Goal: Communication & Community: Answer question/provide support

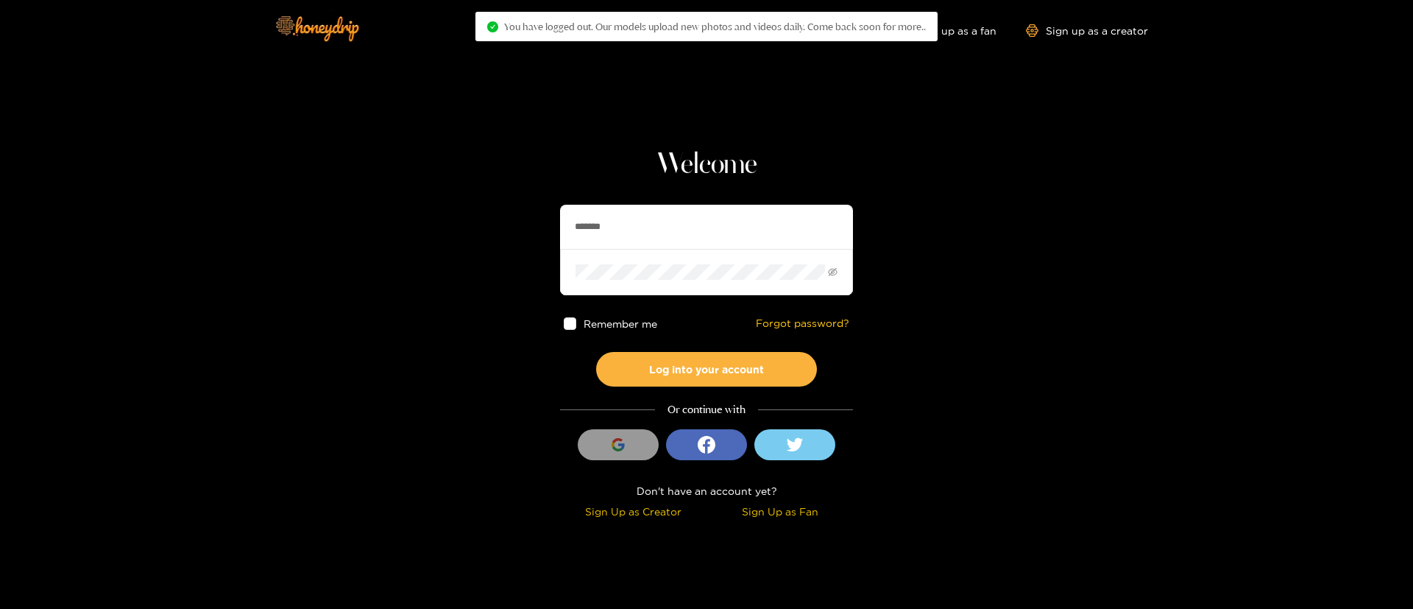
click at [665, 199] on div "Welcome ******* Remember me Forgot password? Log into your account Or continue …" at bounding box center [706, 335] width 293 height 376
click at [657, 215] on input "*******" at bounding box center [706, 227] width 294 height 44
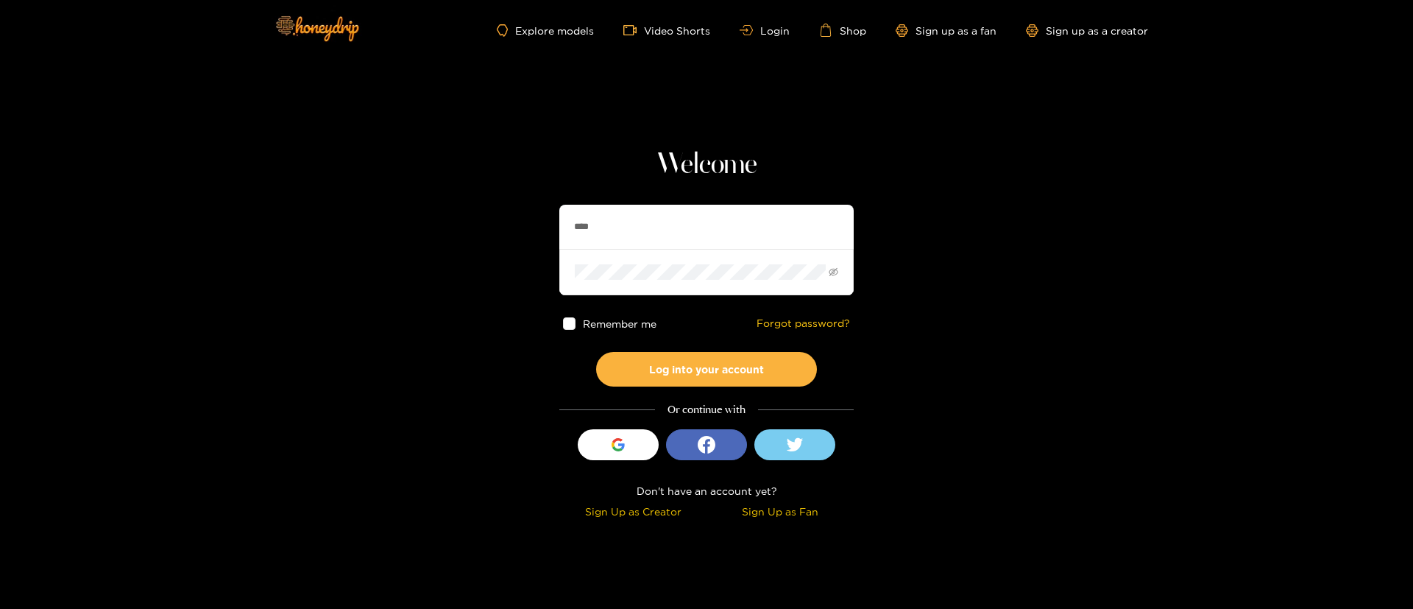
type input "**********"
click at [677, 367] on button "Log into your account" at bounding box center [706, 369] width 221 height 35
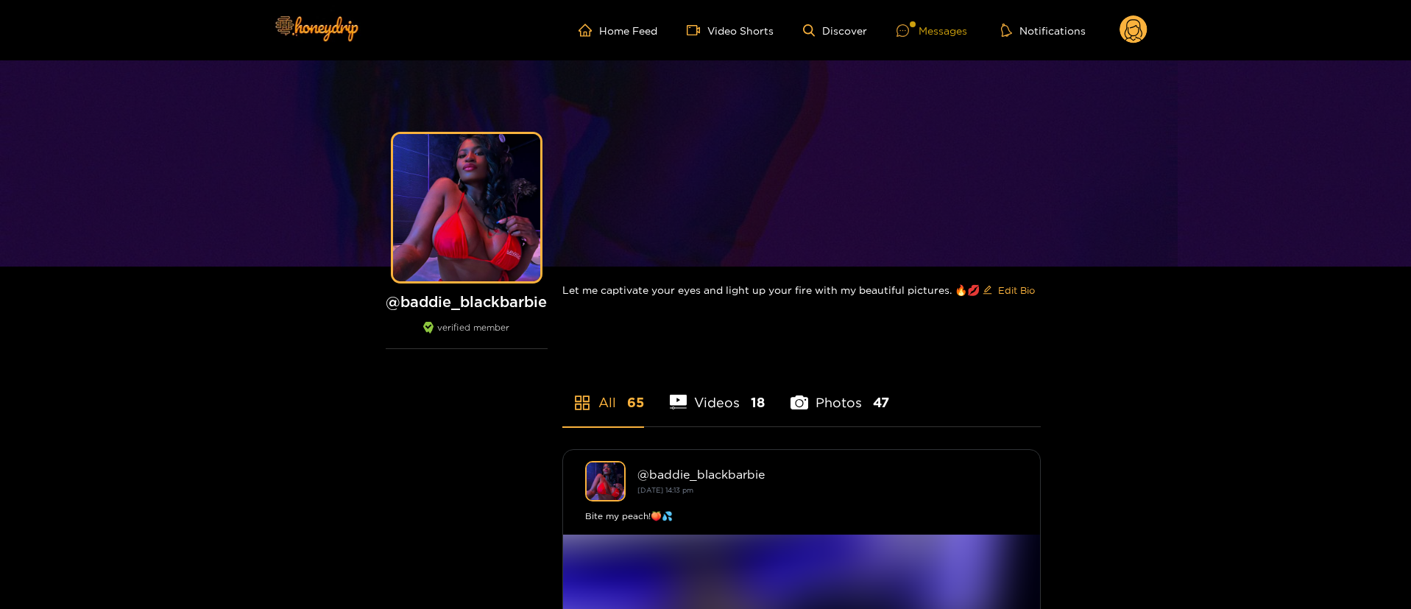
click at [913, 29] on div at bounding box center [908, 30] width 22 height 13
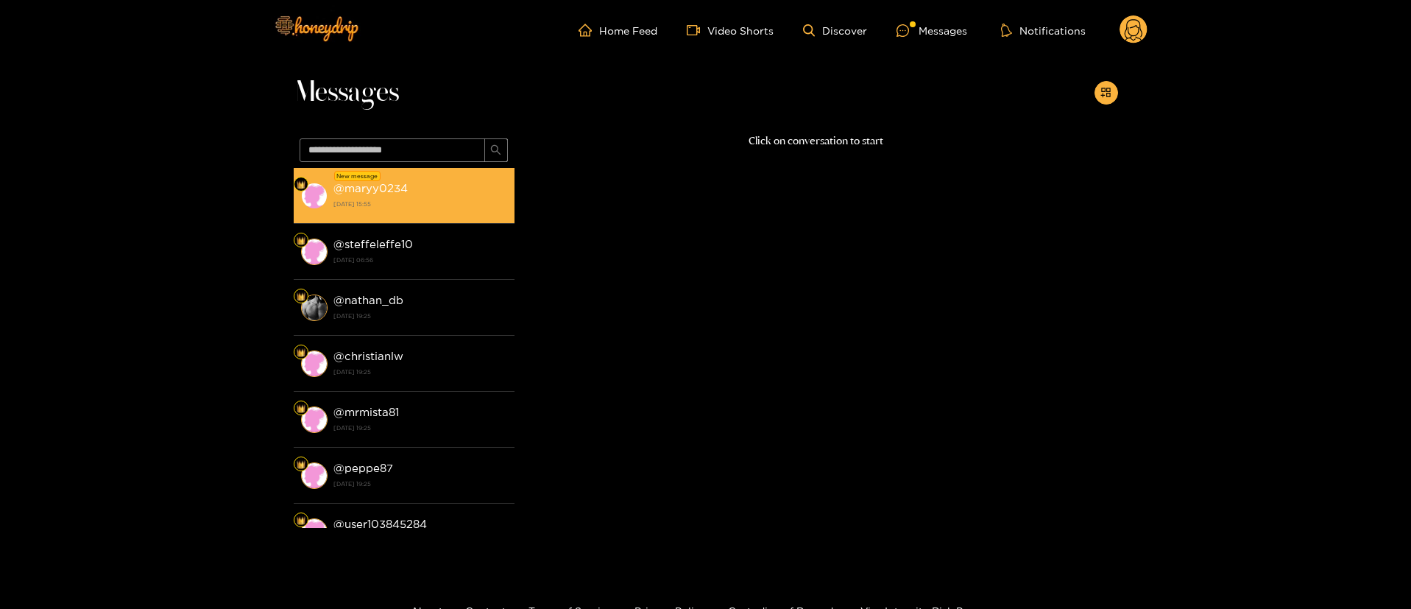
click at [375, 205] on strong "2 October 2025 15:55" at bounding box center [420, 203] width 174 height 13
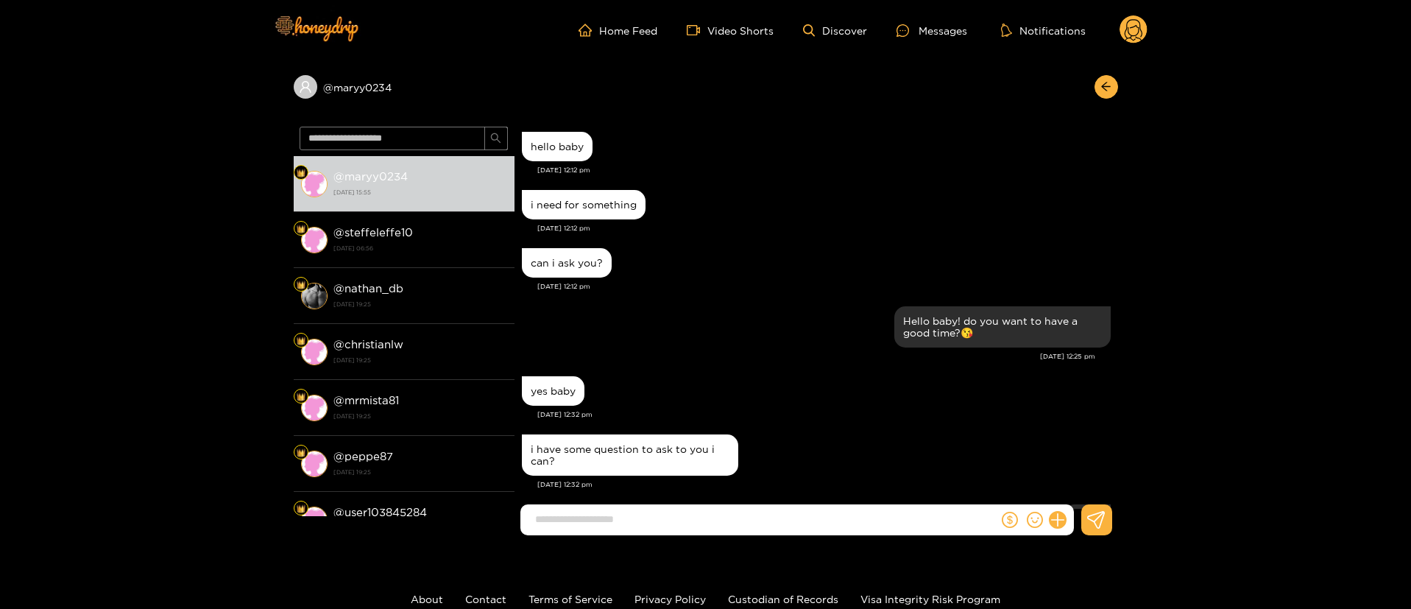
scroll to position [1254, 0]
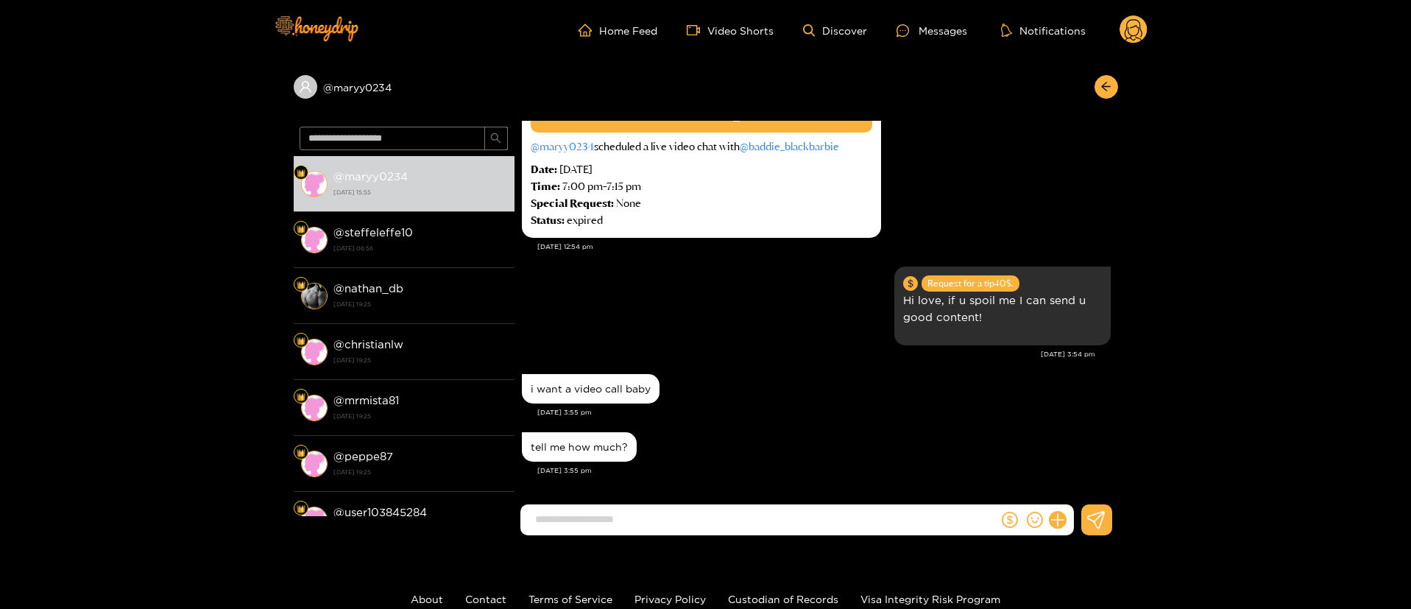
click at [782, 436] on div "tell me how much?" at bounding box center [816, 446] width 589 height 37
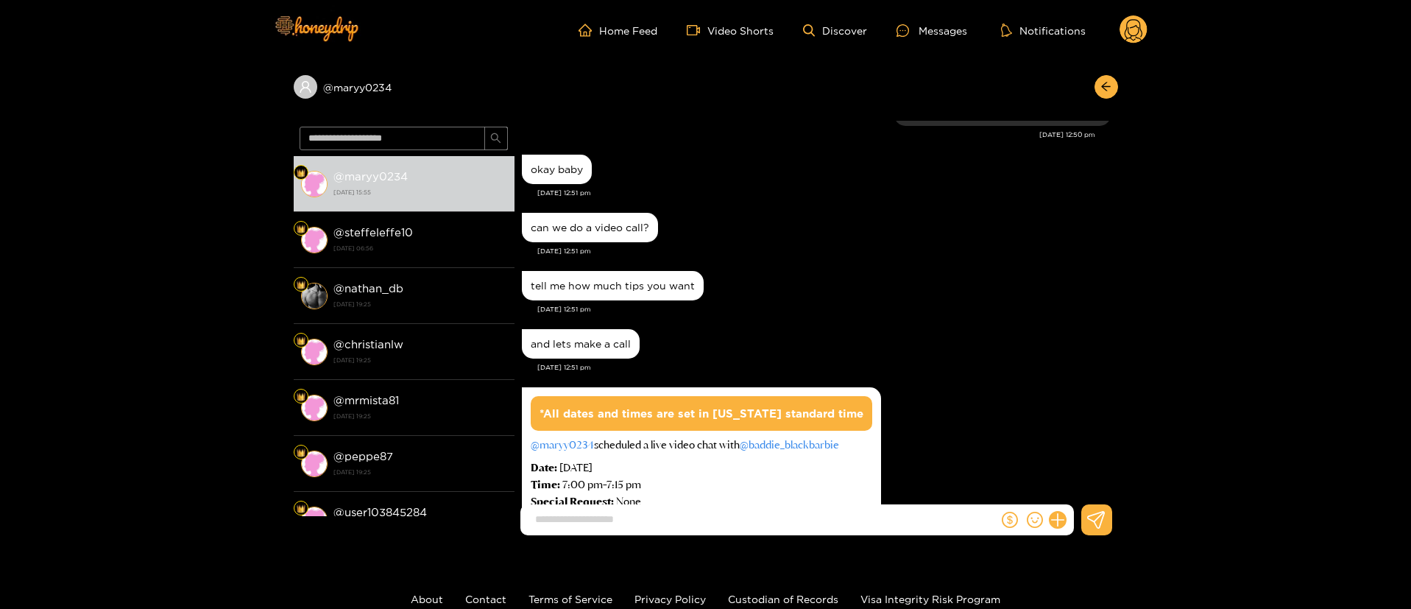
scroll to position [922, 0]
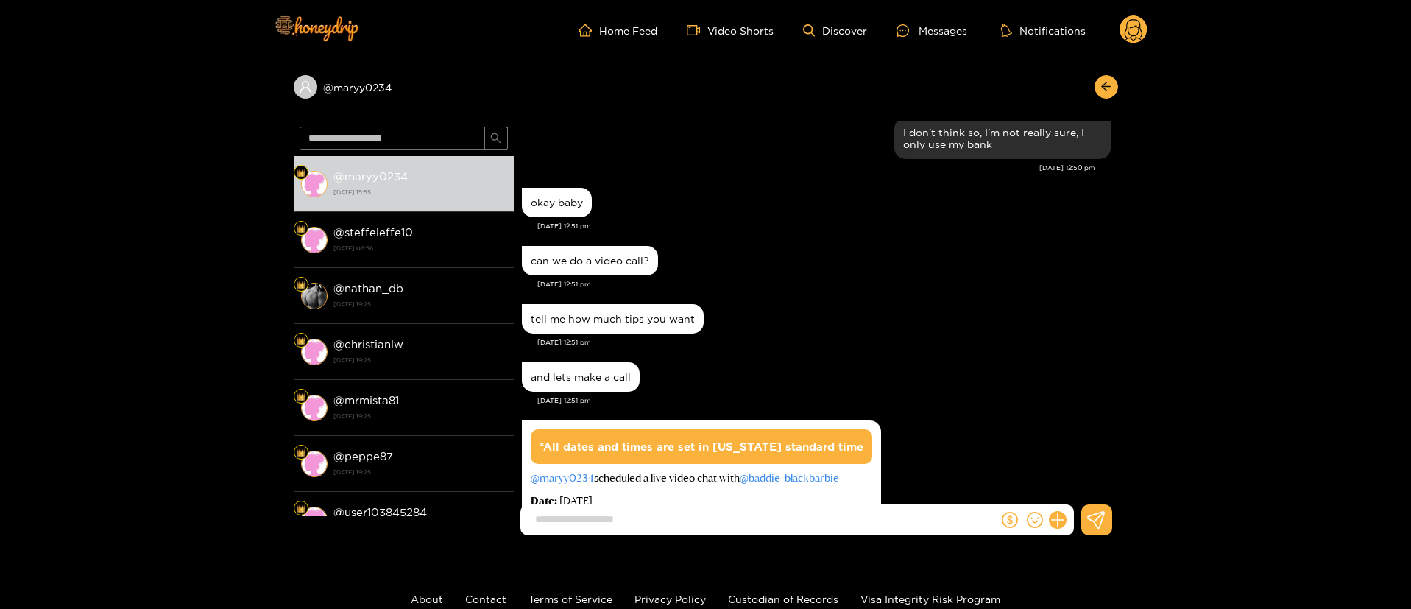
click at [963, 398] on div "Oct. 1, 12:51 pm" at bounding box center [823, 400] width 573 height 10
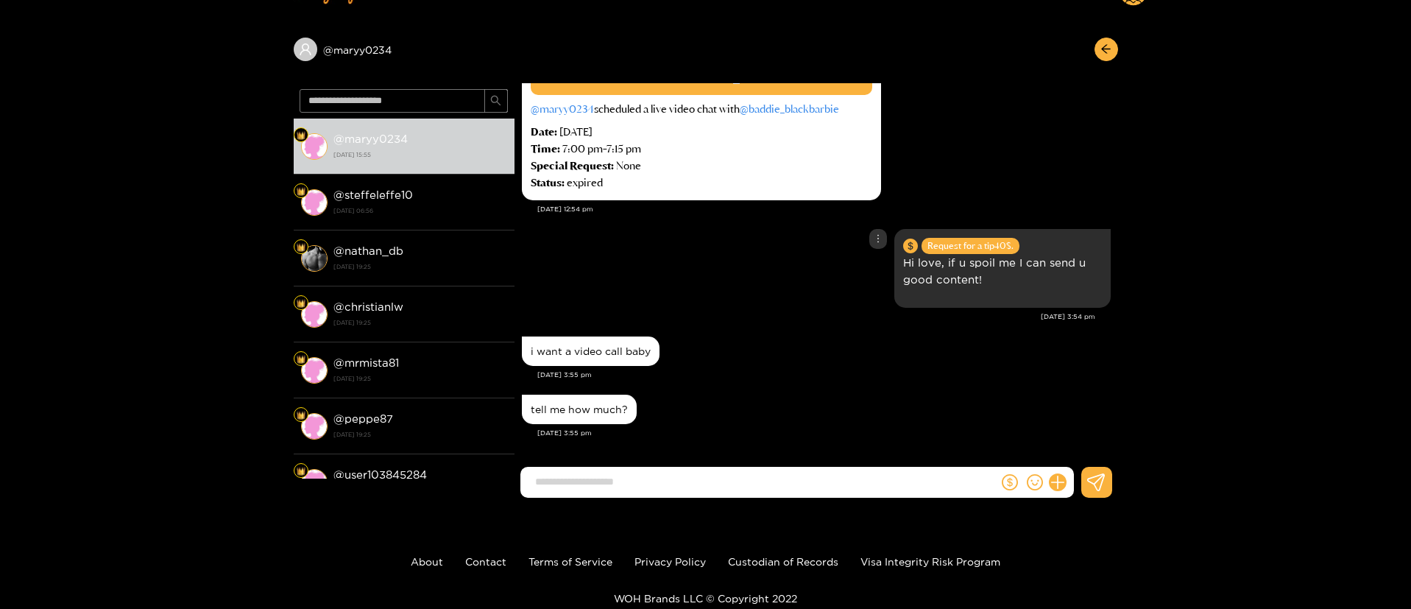
scroll to position [99, 0]
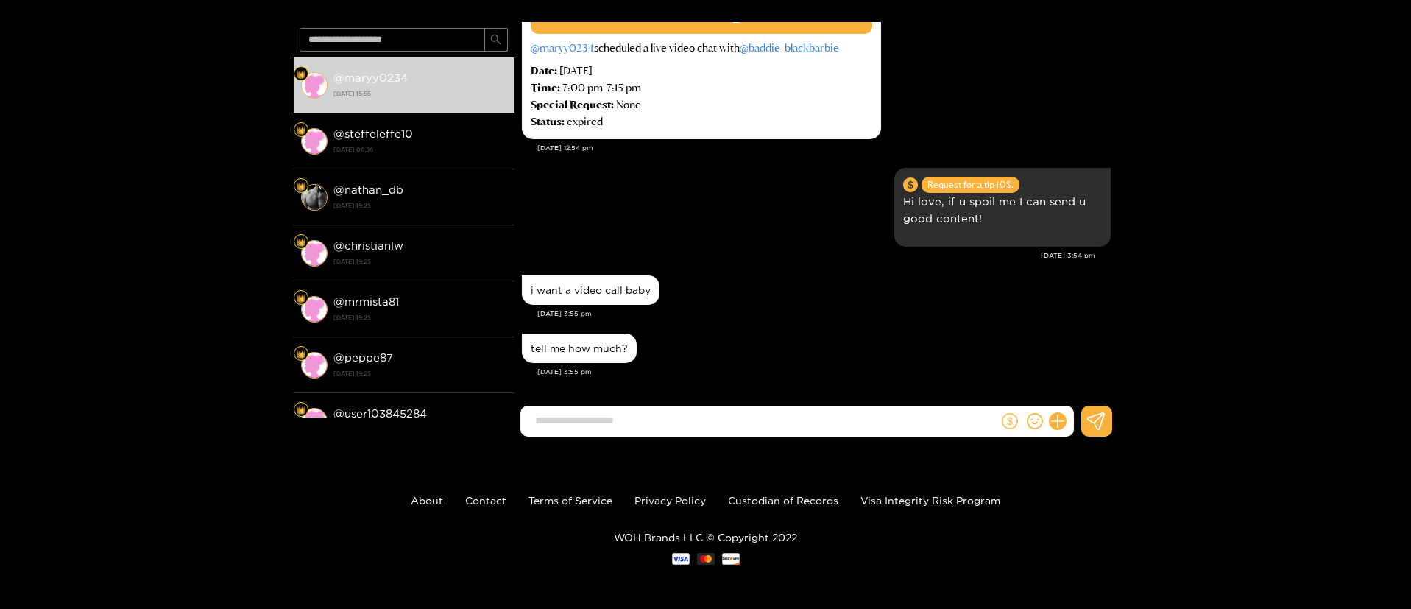
click at [1016, 412] on button at bounding box center [1010, 421] width 22 height 22
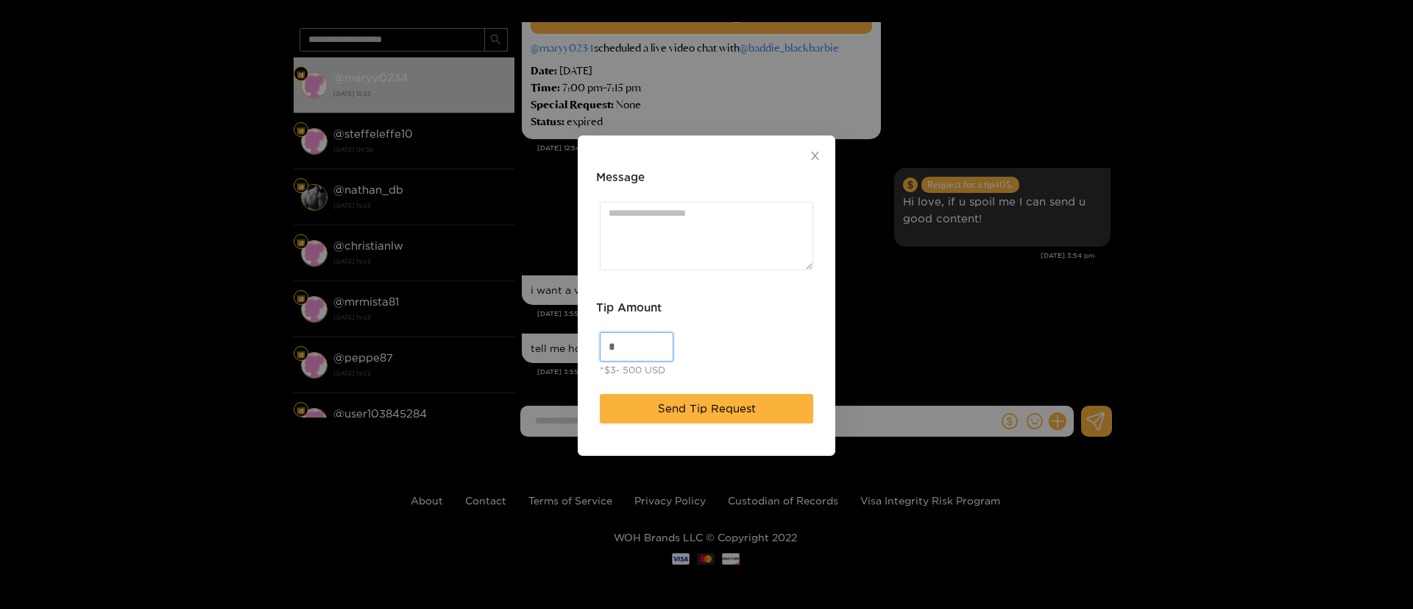
drag, startPoint x: 652, startPoint y: 354, endPoint x: 563, endPoint y: 299, distance: 104.8
click at [555, 357] on div "Message Tip Amount * *$3- 500 USD Send Tip Request" at bounding box center [706, 304] width 1413 height 609
type input "***"
click at [732, 208] on textarea "Message" at bounding box center [706, 236] width 213 height 68
type textarea "**********"
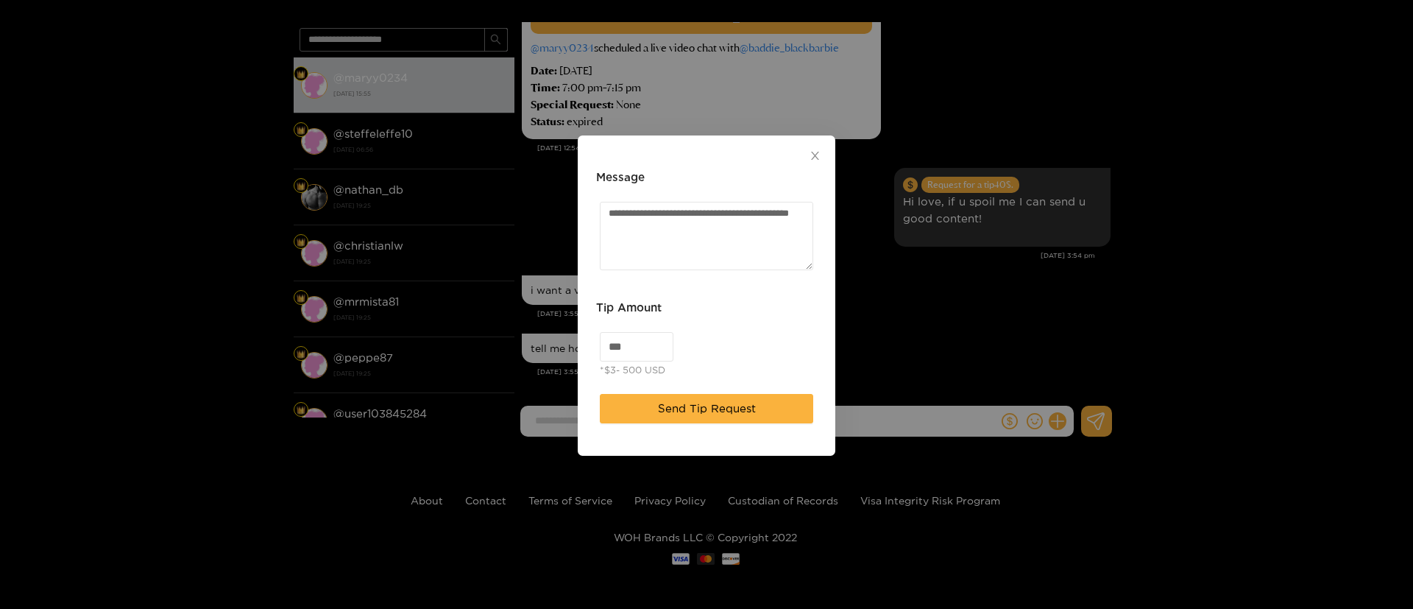
click at [772, 312] on div "Tip Amount" at bounding box center [706, 313] width 221 height 29
click at [719, 402] on span "Send Tip Request" at bounding box center [707, 409] width 98 height 18
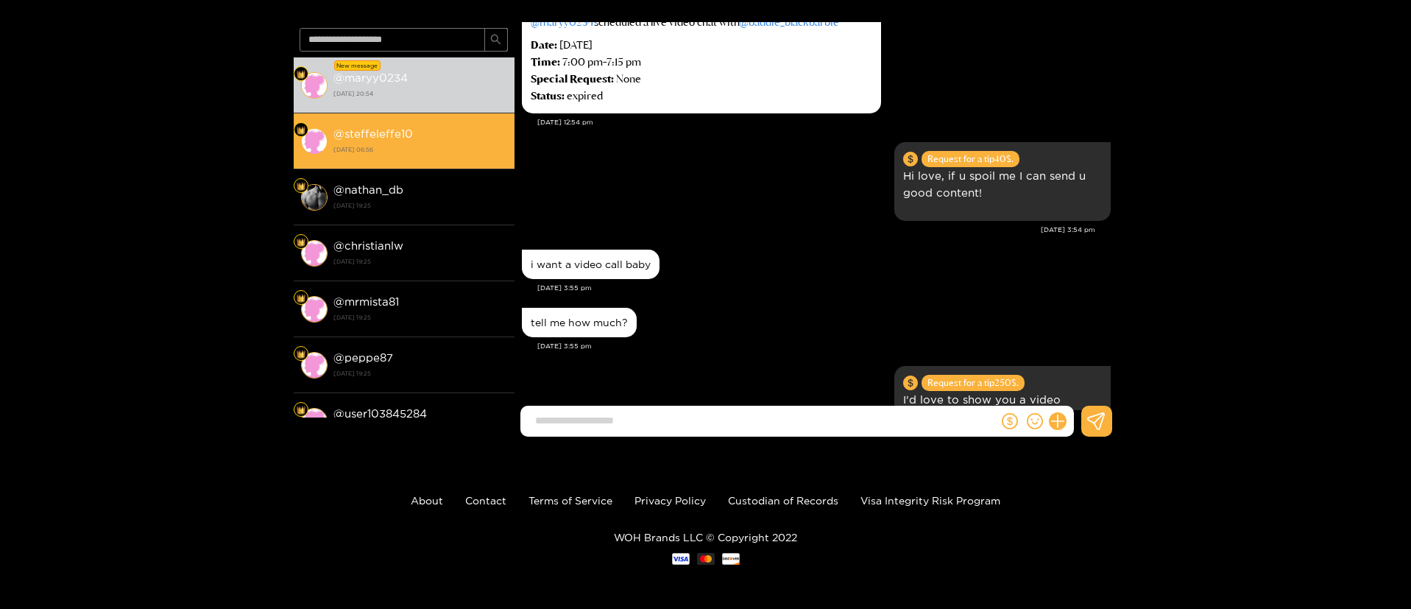
scroll to position [1361, 0]
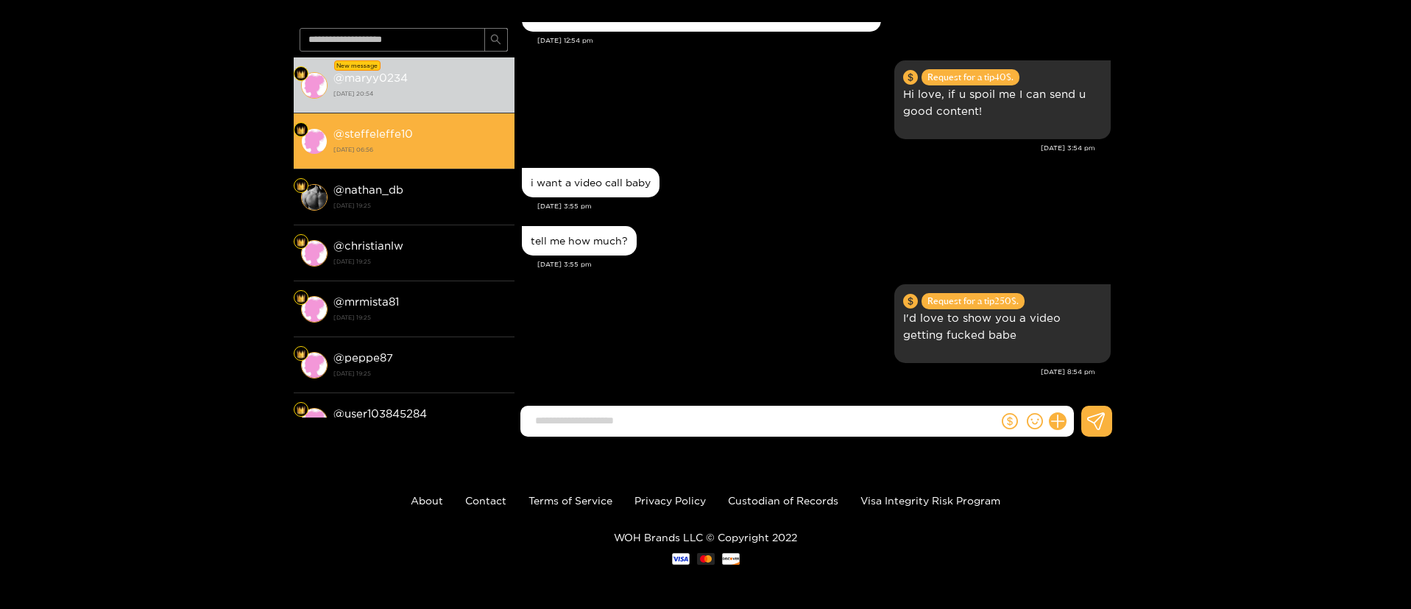
drag, startPoint x: 496, startPoint y: 156, endPoint x: 455, endPoint y: 121, distance: 54.3
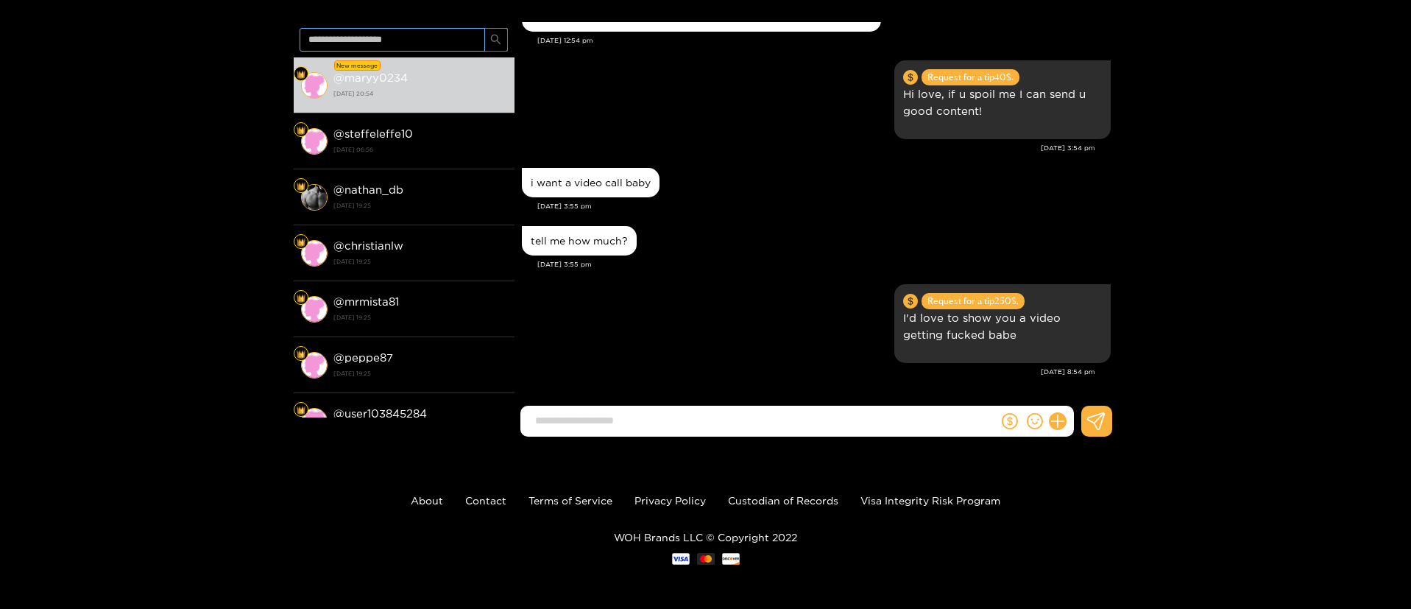
click at [495, 156] on div "@ steffeleffe10 29 August 2025 06:56" at bounding box center [420, 140] width 174 height 33
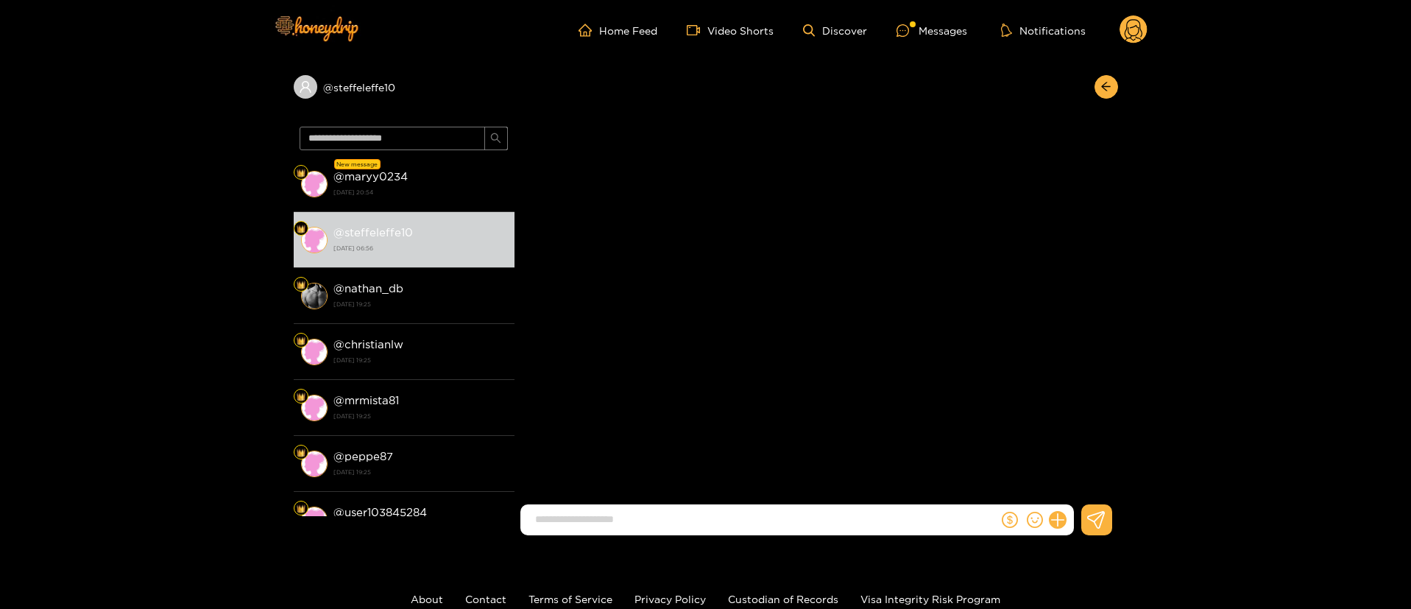
click at [449, 116] on div "@ steffeleffe10" at bounding box center [706, 90] width 825 height 60
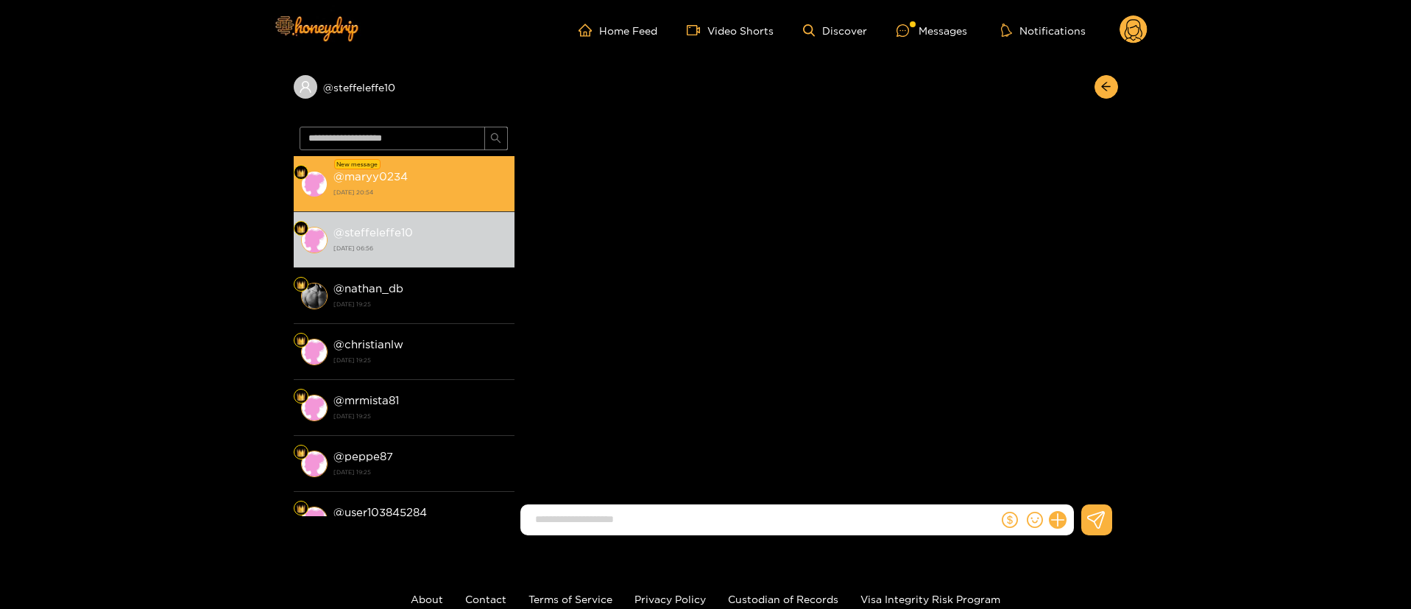
click at [453, 207] on li "New message @ maryy0234 2 October 2025 20:54" at bounding box center [404, 184] width 221 height 56
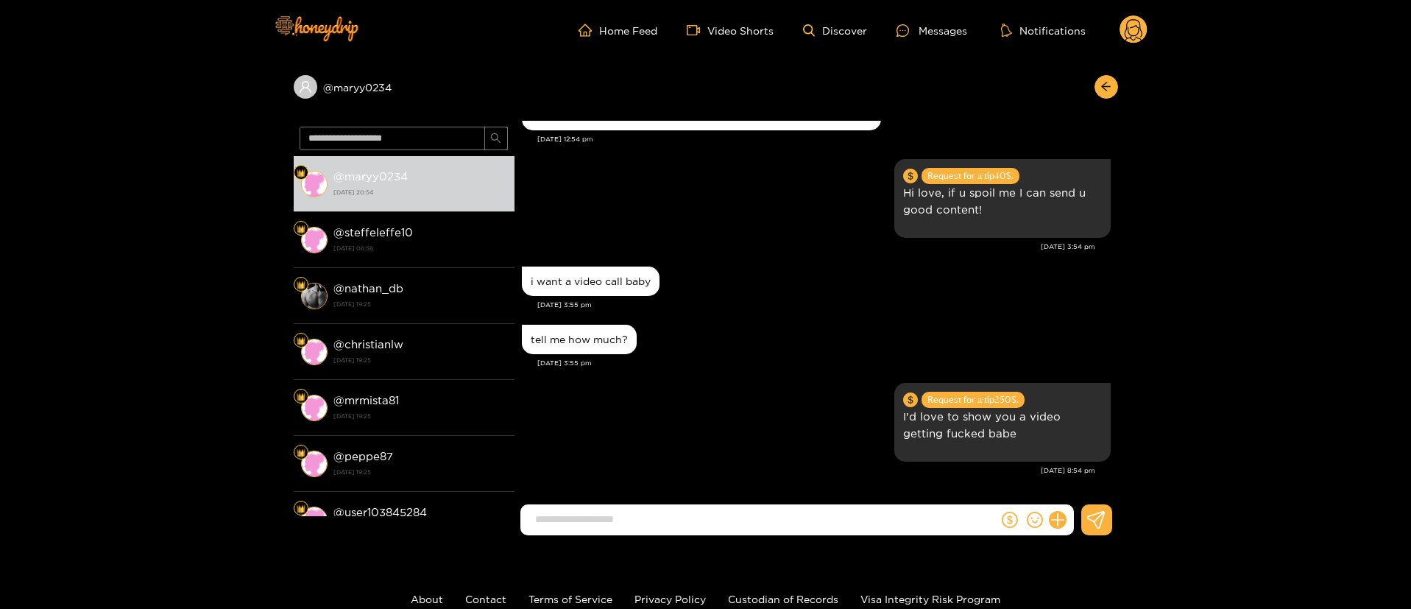
click at [1134, 40] on icon at bounding box center [1134, 32] width 18 height 26
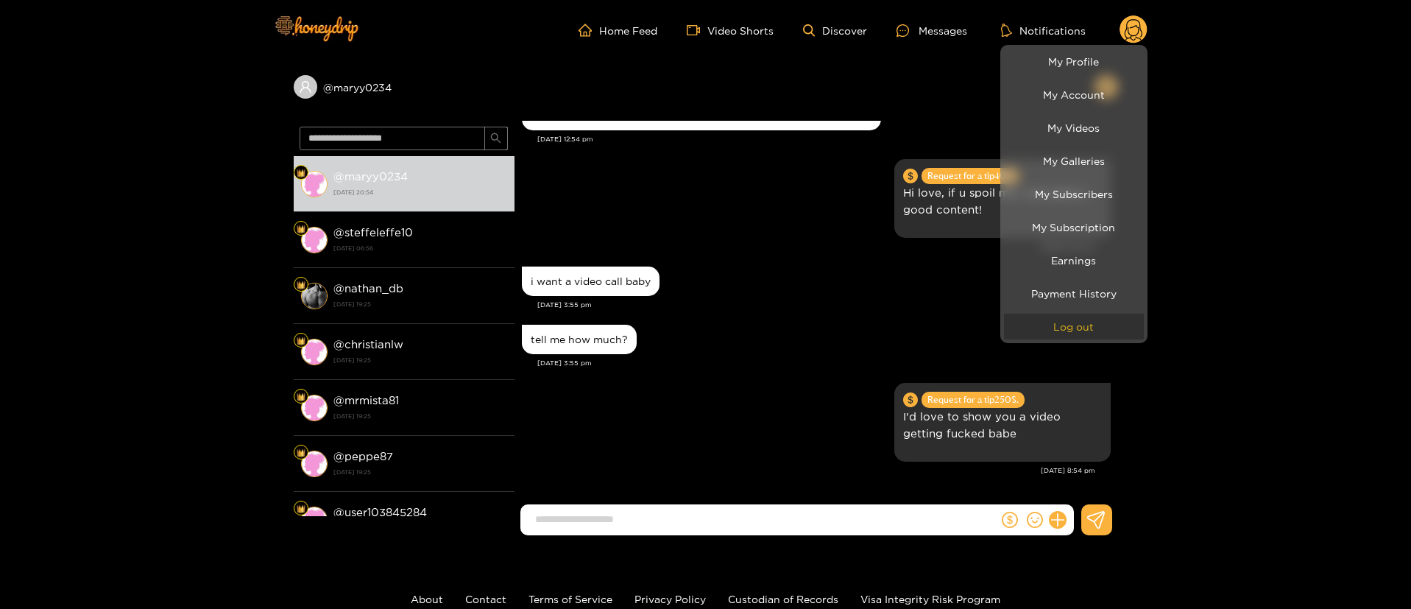
scroll to position [1361, 0]
click at [1070, 322] on button "Log out" at bounding box center [1074, 327] width 140 height 26
